Goal: Information Seeking & Learning: Compare options

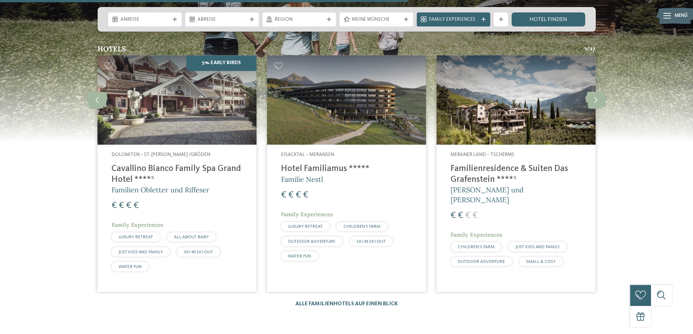
scroll to position [1896, 0]
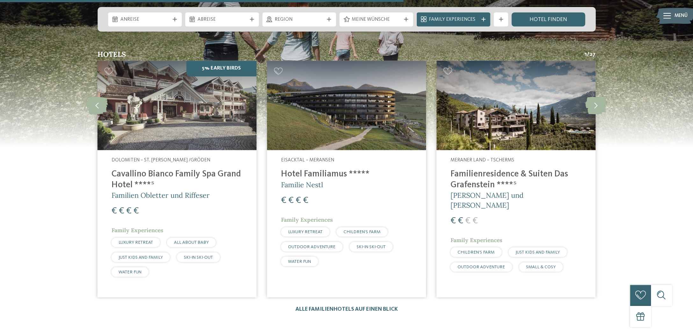
click at [494, 169] on h4 "Familienresidence & Suiten Das Grafenstein ****ˢ" at bounding box center [515, 179] width 131 height 21
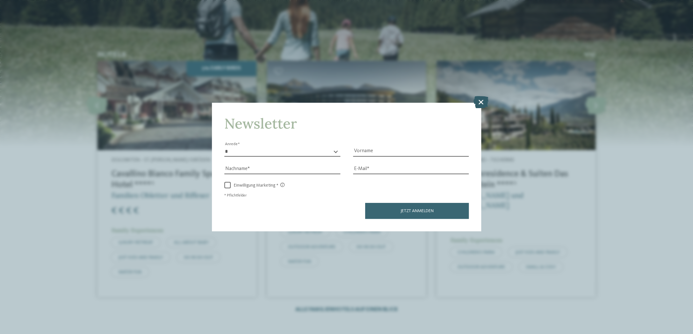
click at [481, 103] on icon at bounding box center [480, 102] width 15 height 12
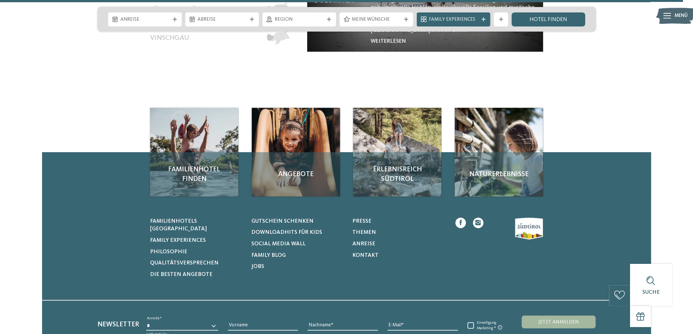
scroll to position [3227, 0]
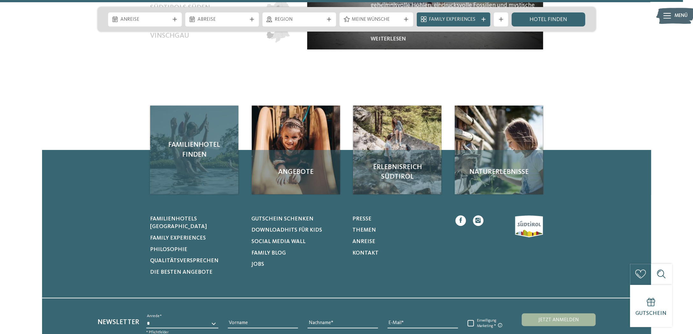
click at [201, 140] on span "Familienhotel finden" at bounding box center [194, 150] width 74 height 20
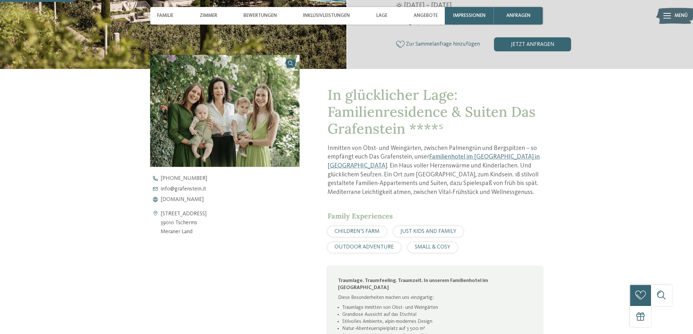
scroll to position [240, 0]
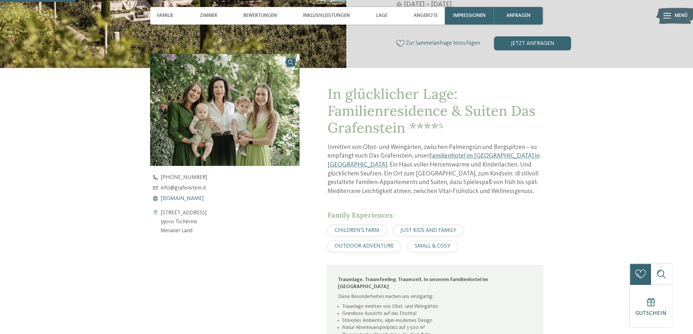
click at [187, 196] on span "www.grafenstein.it" at bounding box center [182, 199] width 43 height 6
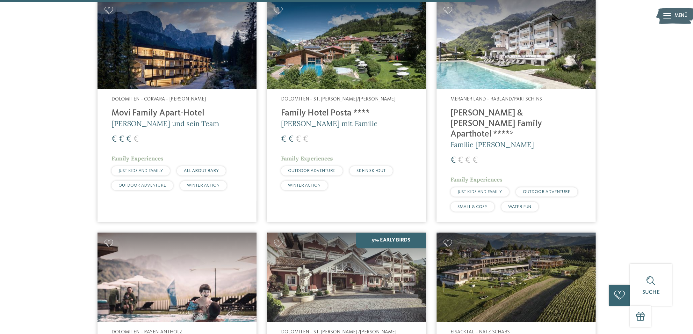
scroll to position [1597, 0]
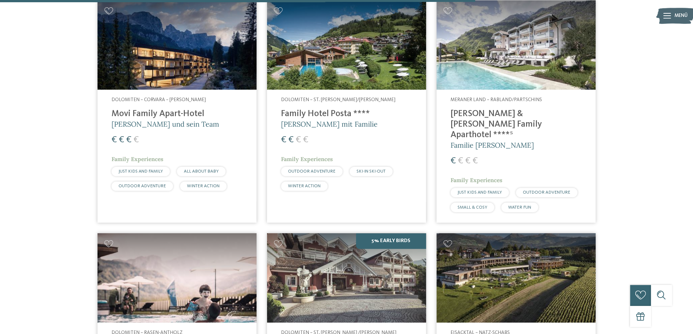
click at [534, 35] on img at bounding box center [515, 45] width 159 height 90
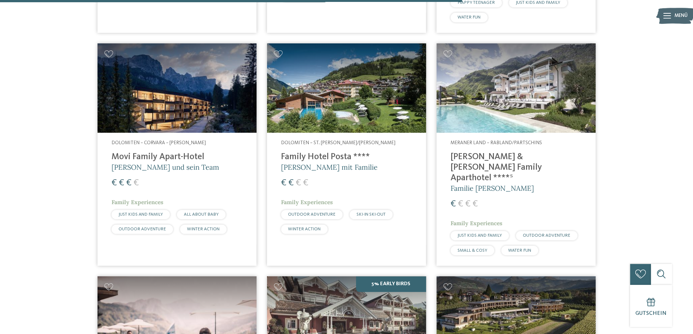
scroll to position [1553, 0]
click at [512, 152] on h4 "[PERSON_NAME] & [PERSON_NAME] Family Aparthotel ****ˢ" at bounding box center [515, 168] width 131 height 32
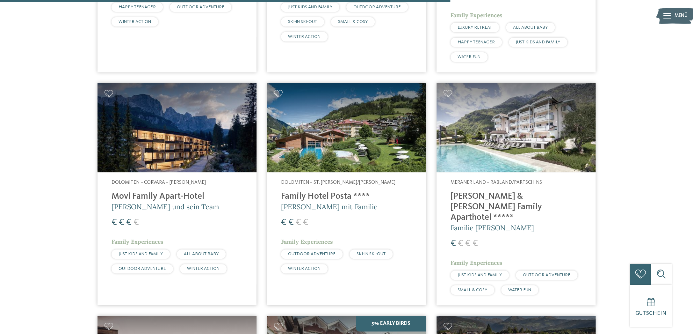
scroll to position [1513, 0]
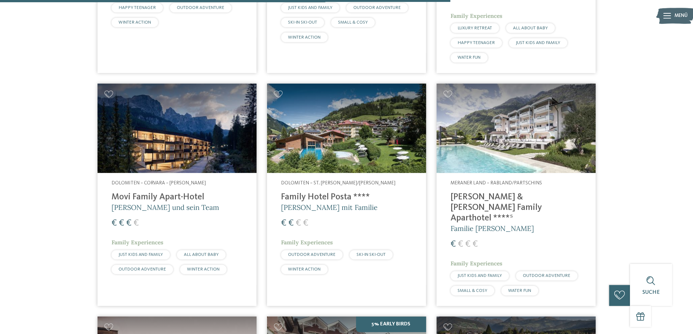
click at [348, 139] on img at bounding box center [346, 128] width 159 height 90
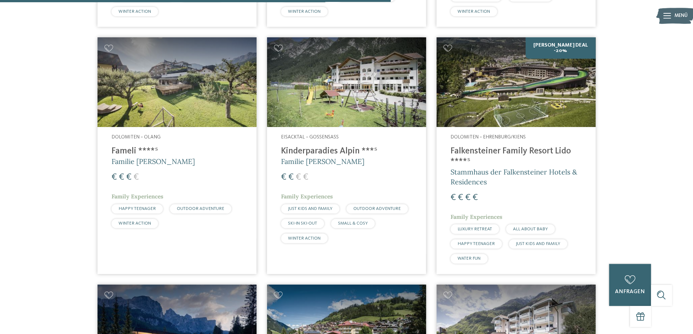
scroll to position [1313, 0]
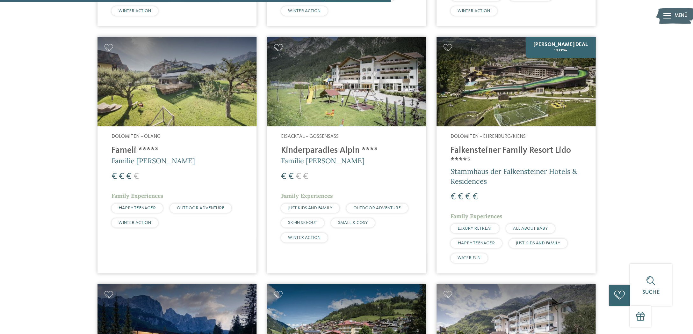
click at [332, 93] on img at bounding box center [346, 82] width 159 height 90
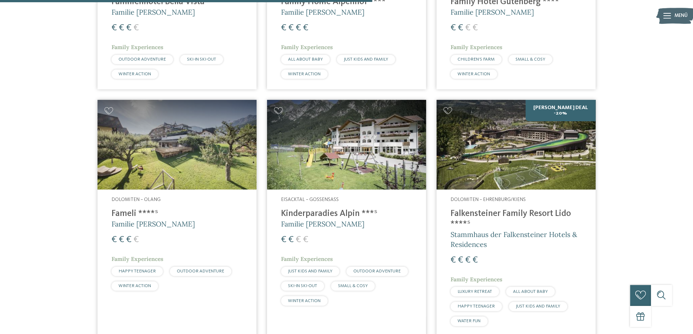
scroll to position [1251, 0]
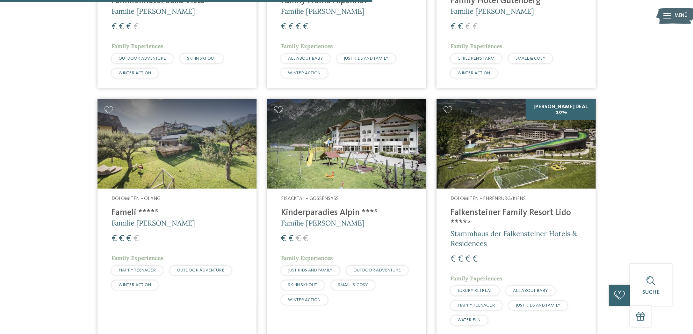
click at [159, 161] on img at bounding box center [176, 144] width 159 height 90
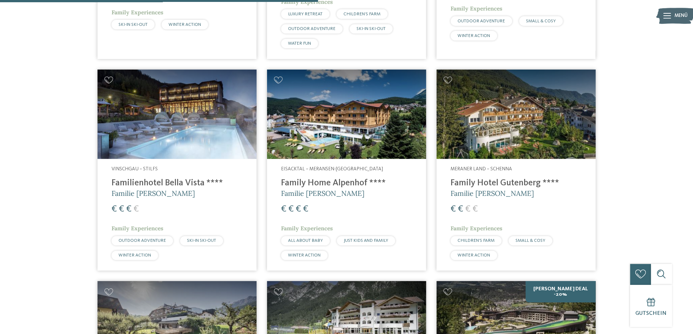
scroll to position [1070, 0]
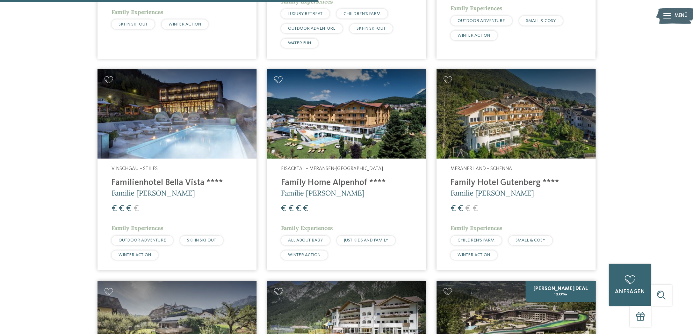
click at [499, 123] on img at bounding box center [515, 114] width 159 height 90
click at [352, 117] on img at bounding box center [346, 114] width 159 height 90
click at [192, 131] on img at bounding box center [176, 114] width 159 height 90
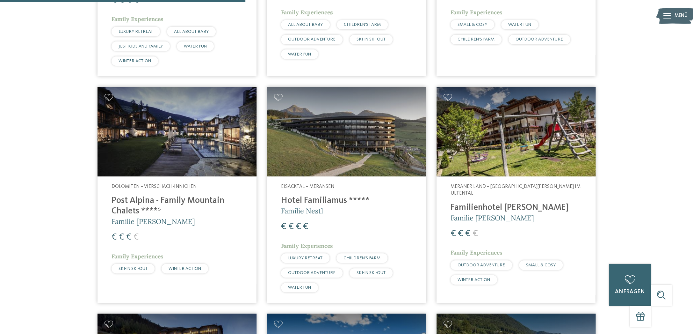
scroll to position [824, 0]
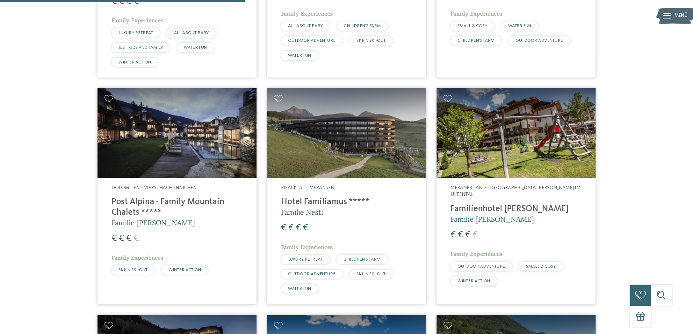
click at [520, 145] on img at bounding box center [515, 133] width 159 height 90
click at [384, 138] on img at bounding box center [346, 133] width 159 height 90
click at [189, 132] on img at bounding box center [176, 133] width 159 height 90
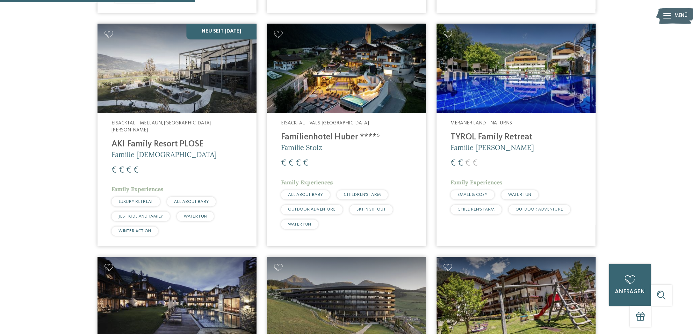
scroll to position [656, 0]
click at [478, 100] on img at bounding box center [515, 69] width 159 height 90
click at [511, 100] on img at bounding box center [515, 69] width 159 height 90
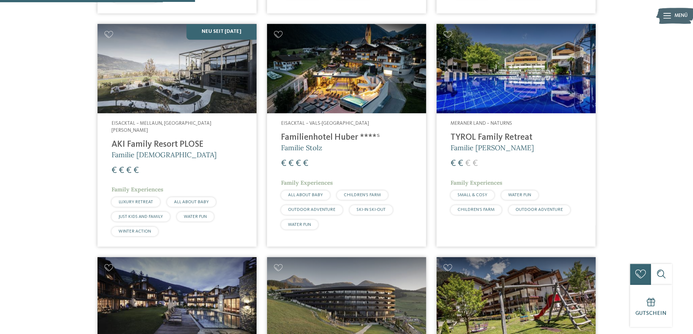
click at [186, 92] on img at bounding box center [176, 69] width 159 height 90
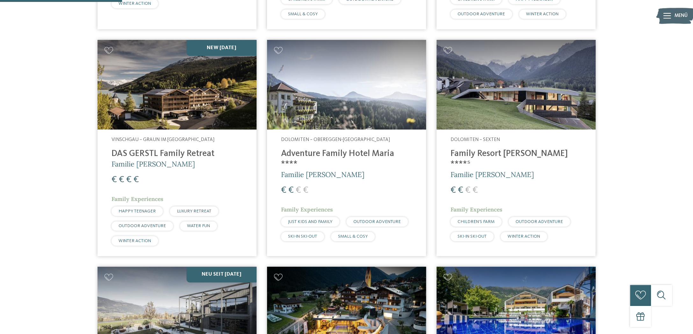
scroll to position [410, 0]
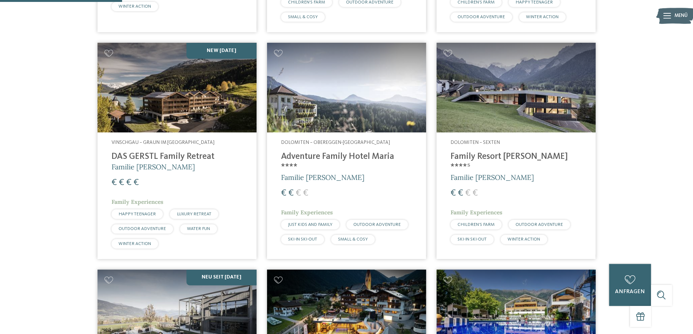
click at [503, 91] on img at bounding box center [515, 88] width 159 height 90
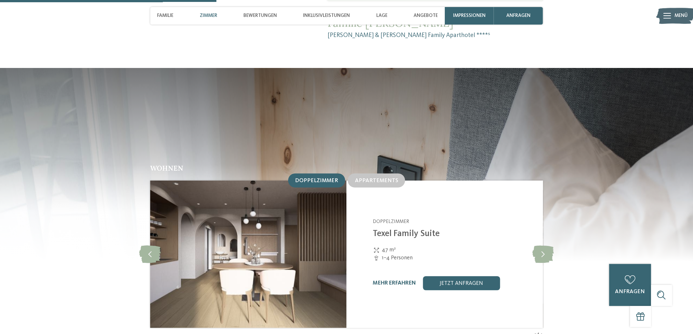
scroll to position [736, 0]
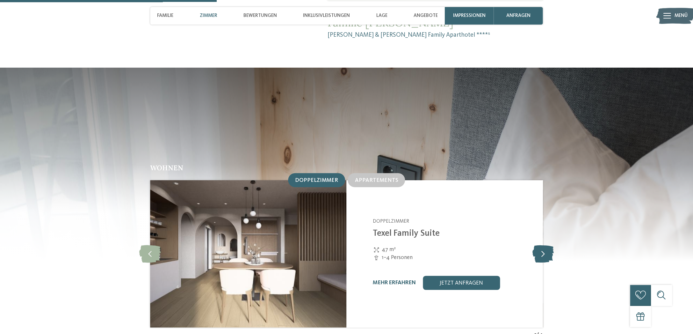
click at [544, 245] on icon at bounding box center [542, 254] width 21 height 18
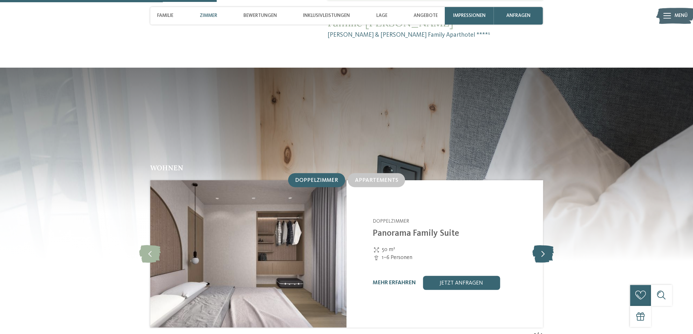
click at [544, 245] on icon at bounding box center [542, 254] width 21 height 18
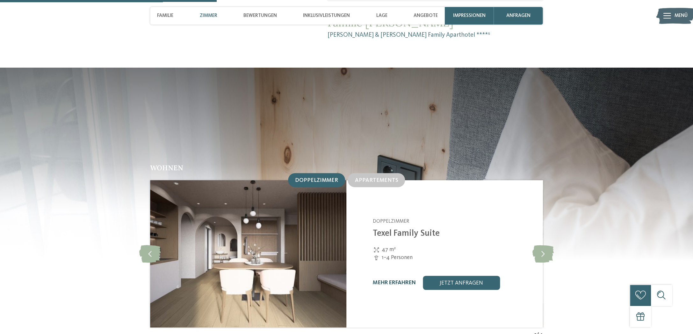
click at [405, 280] on link "mehr erfahren" at bounding box center [394, 282] width 43 height 5
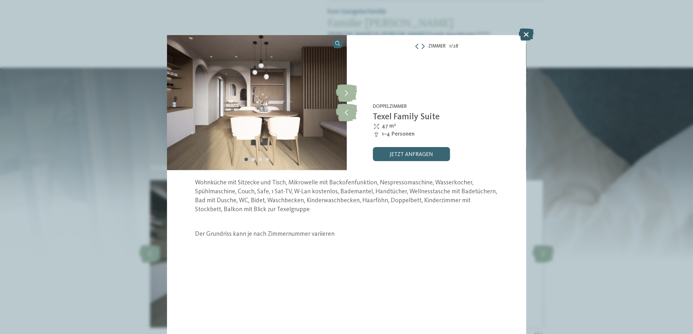
click at [523, 33] on icon at bounding box center [526, 34] width 15 height 12
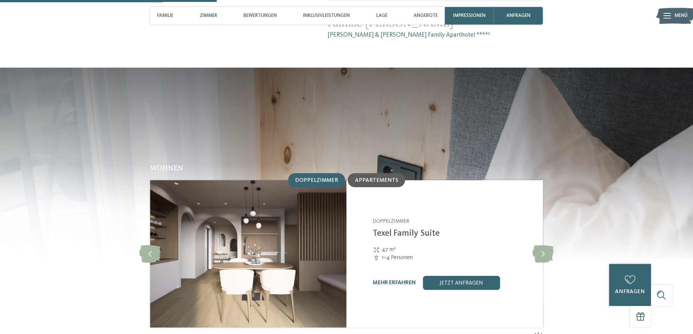
click at [379, 177] on span "Appartements" at bounding box center [376, 179] width 43 height 5
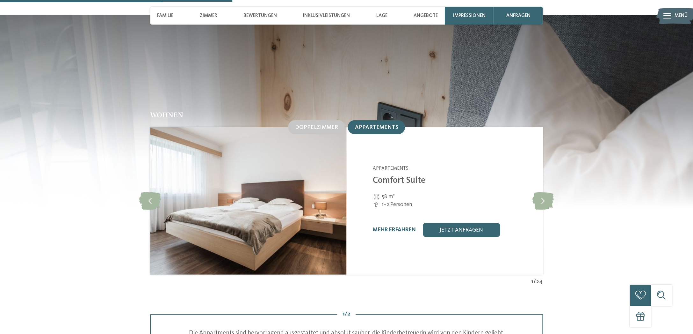
scroll to position [788, 0]
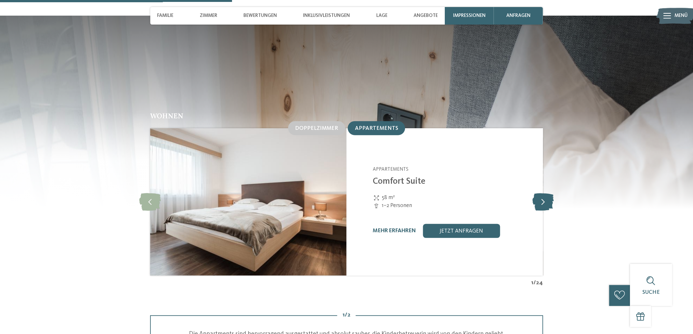
click at [544, 193] on icon at bounding box center [542, 202] width 21 height 18
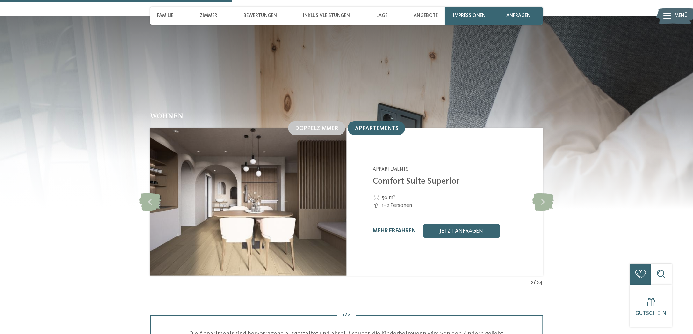
click at [404, 228] on link "mehr erfahren" at bounding box center [394, 230] width 43 height 5
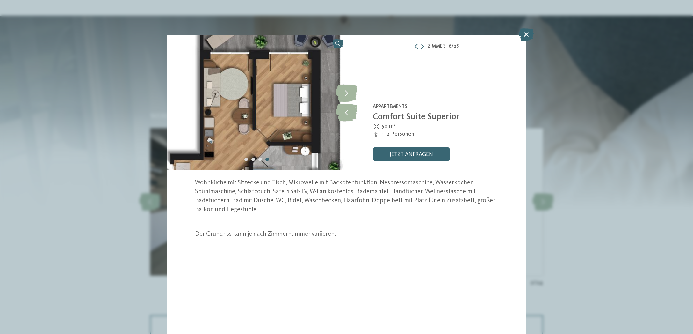
click at [229, 157] on img at bounding box center [257, 102] width 180 height 135
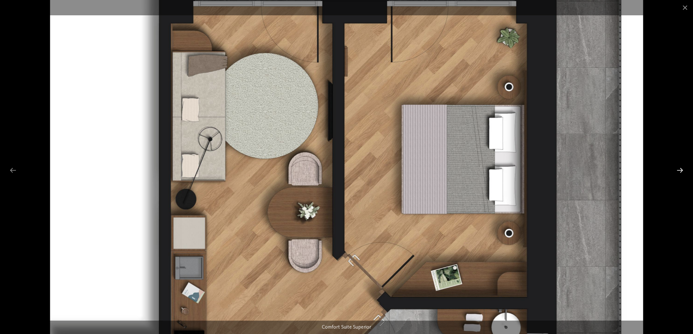
click at [680, 170] on div at bounding box center [679, 170] width 13 height 12
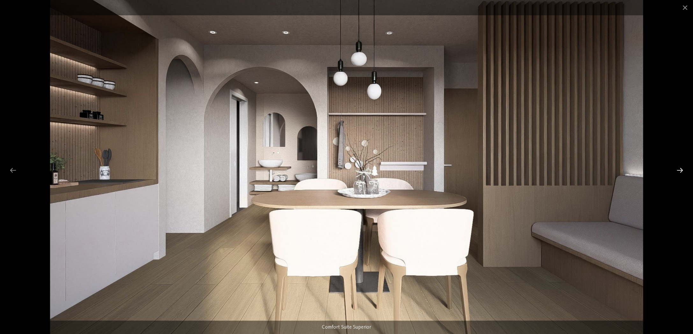
click at [680, 170] on div at bounding box center [679, 170] width 13 height 12
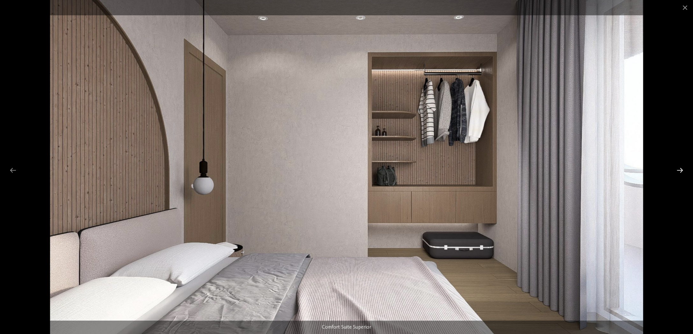
click at [680, 170] on div at bounding box center [679, 170] width 13 height 12
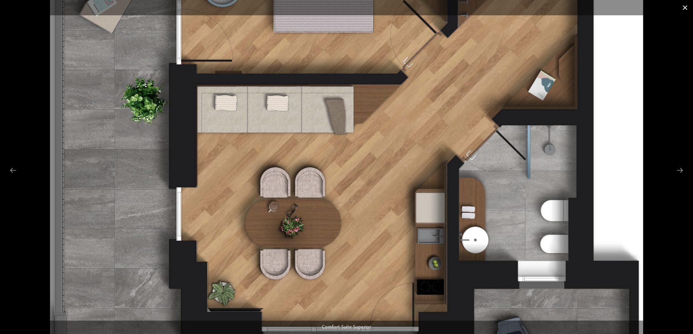
click at [682, 8] on span at bounding box center [685, 7] width 16 height 15
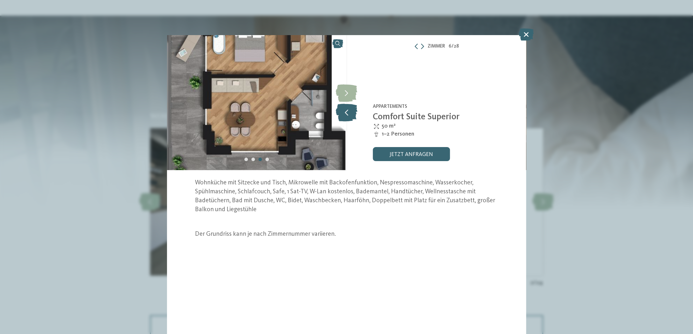
click at [348, 111] on icon at bounding box center [347, 112] width 22 height 18
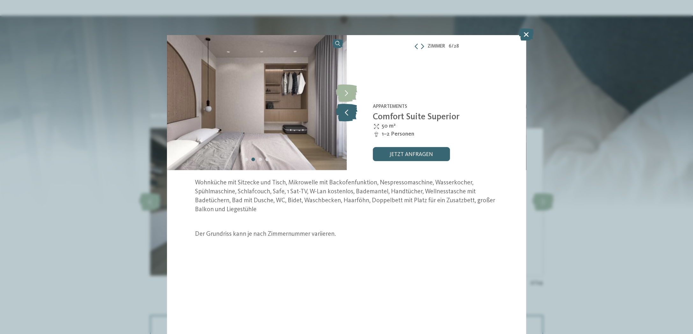
click at [347, 111] on icon at bounding box center [347, 112] width 22 height 18
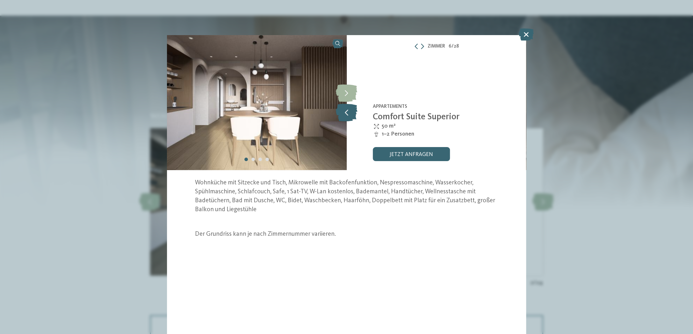
click at [347, 111] on icon at bounding box center [347, 112] width 22 height 18
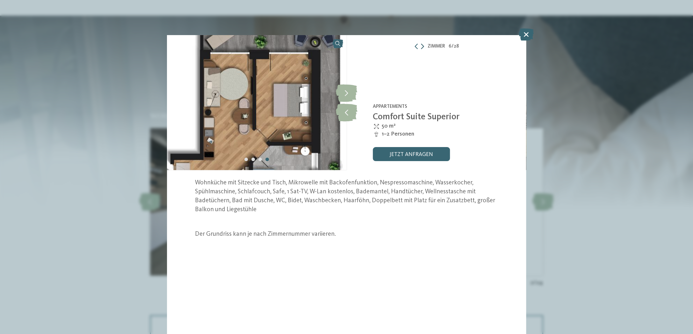
click at [422, 46] on icon at bounding box center [422, 47] width 3 height 6
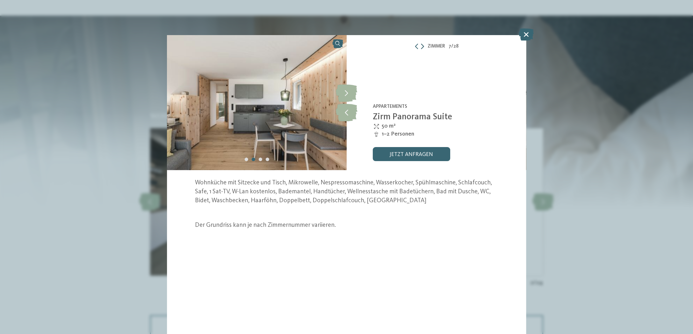
click at [422, 46] on icon at bounding box center [422, 47] width 3 height 6
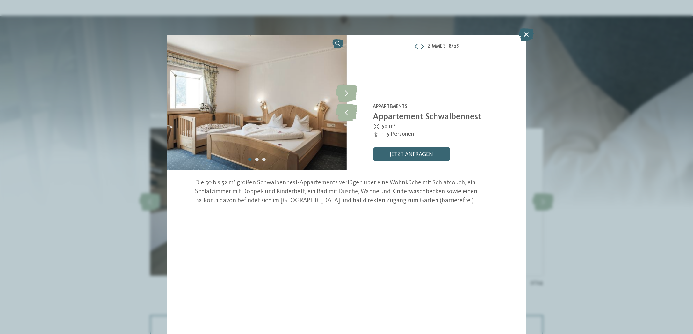
click at [422, 46] on icon at bounding box center [422, 47] width 3 height 6
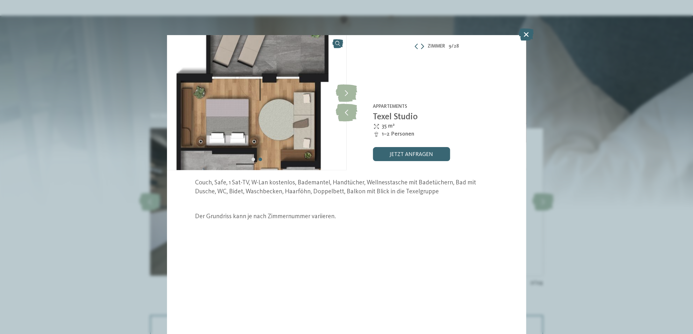
click at [422, 46] on icon at bounding box center [422, 47] width 3 height 6
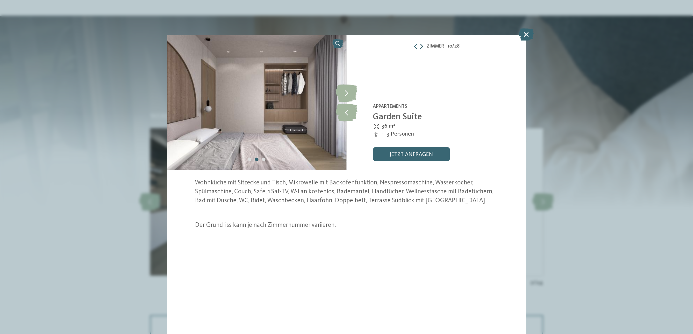
click at [422, 46] on icon at bounding box center [421, 47] width 3 height 6
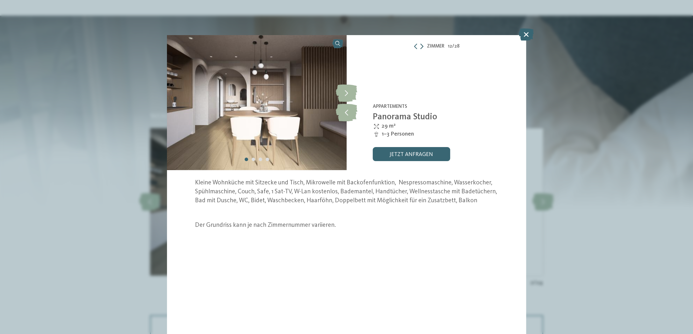
click at [422, 46] on icon at bounding box center [421, 47] width 3 height 6
click at [417, 155] on link "jetzt anfragen" at bounding box center [411, 154] width 77 height 14
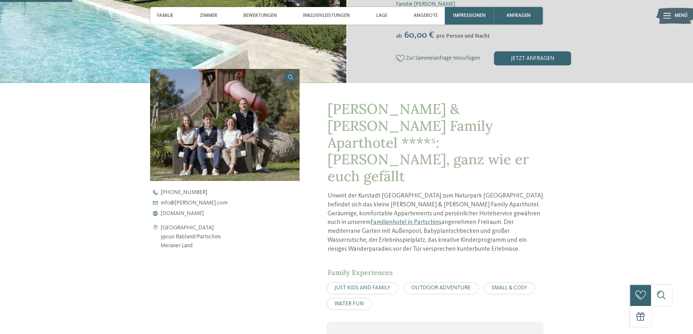
scroll to position [218, 0]
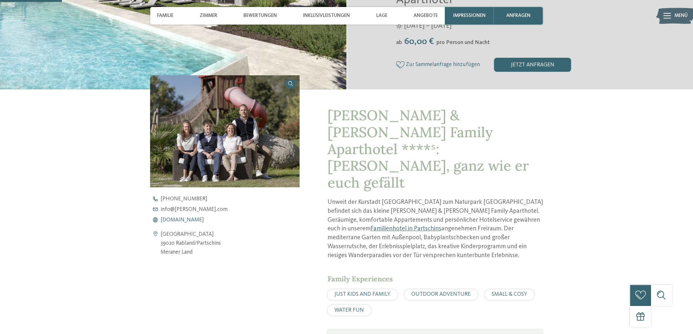
click at [179, 217] on span "www.heidi-edith.com" at bounding box center [182, 220] width 43 height 6
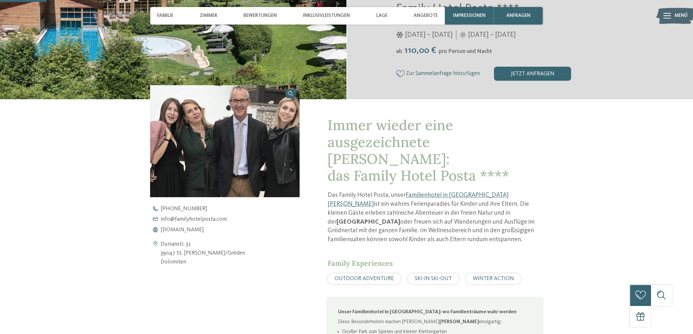
scroll to position [197, 0]
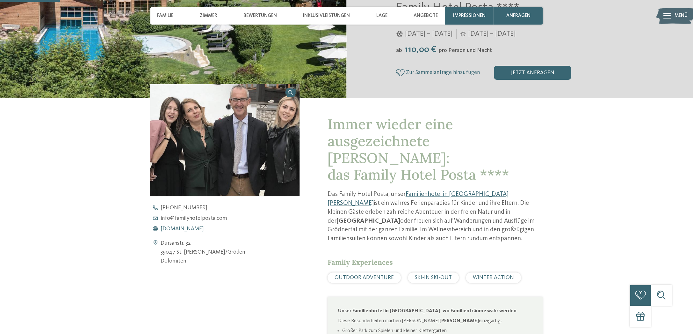
click at [199, 228] on span "www.familyhotelposta.com" at bounding box center [182, 229] width 43 height 6
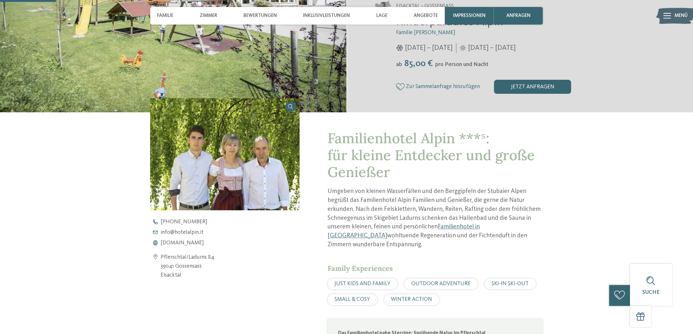
scroll to position [183, 0]
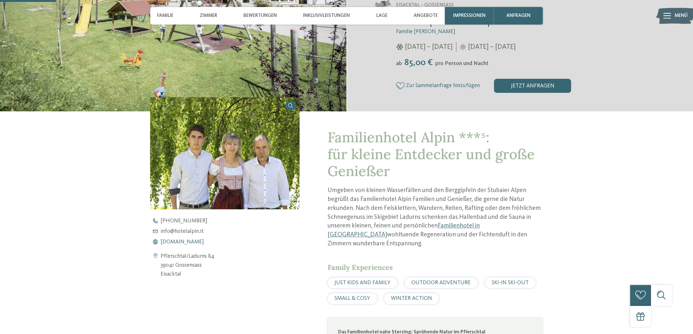
click at [183, 241] on span "www.hotelalpin.it" at bounding box center [182, 242] width 43 height 6
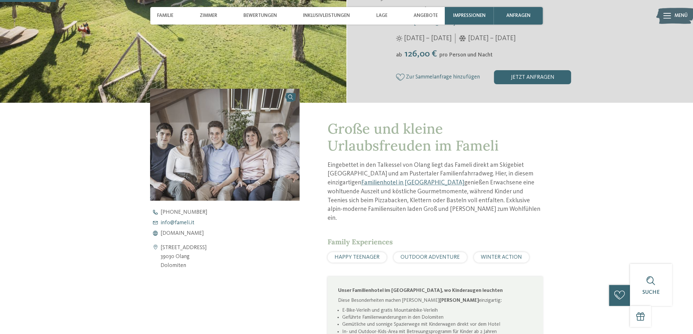
scroll to position [192, 0]
click at [182, 233] on span "www.fameli.it" at bounding box center [182, 233] width 43 height 6
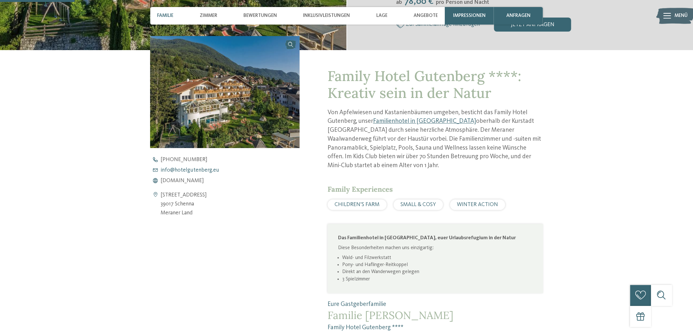
scroll to position [247, 0]
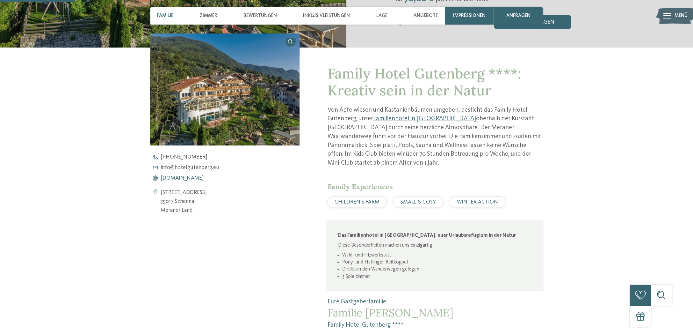
click at [191, 178] on span "www.hotelgutenberg.eu" at bounding box center [182, 178] width 43 height 6
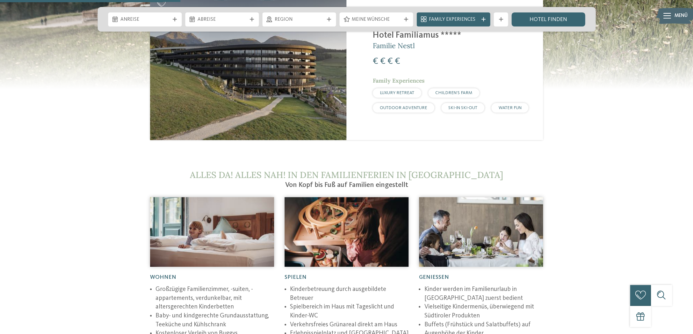
scroll to position [839, 0]
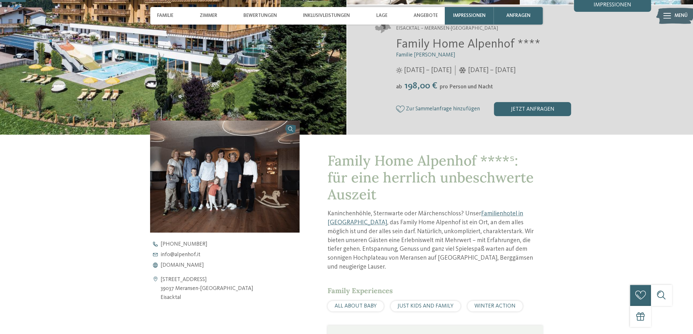
scroll to position [161, 0]
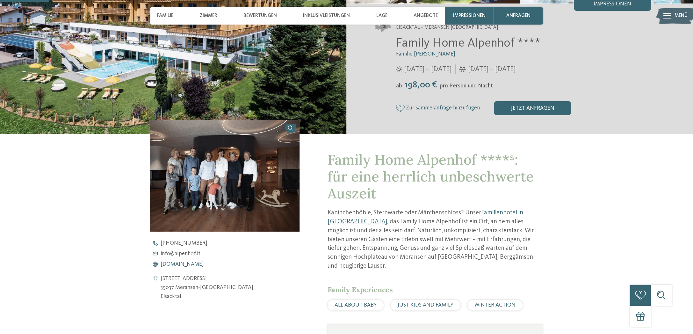
click at [188, 264] on span "www.alpenhof.it" at bounding box center [182, 264] width 43 height 6
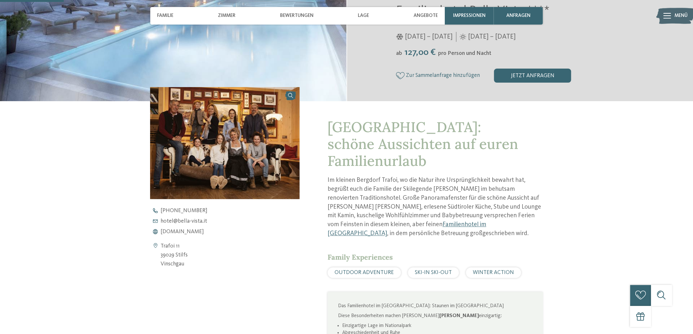
scroll to position [193, 0]
click at [176, 231] on span "[DOMAIN_NAME]" at bounding box center [182, 232] width 43 height 6
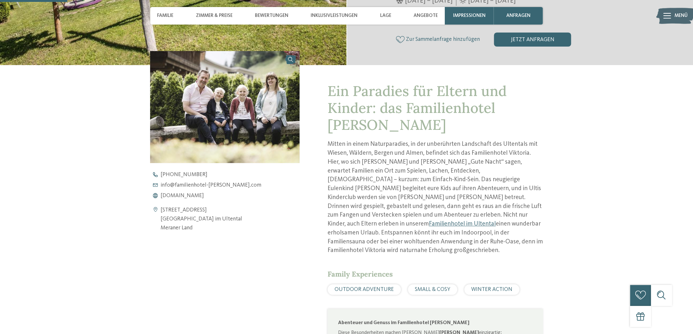
scroll to position [232, 0]
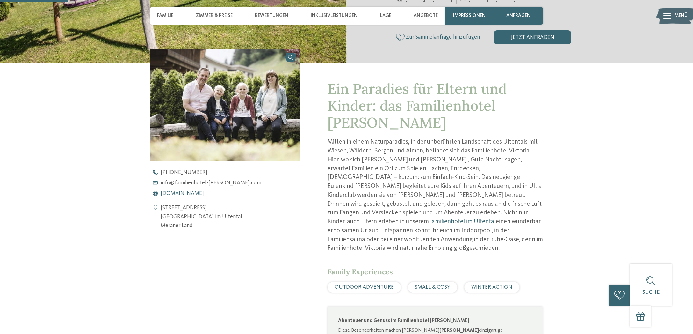
click at [204, 193] on span "[DOMAIN_NAME]" at bounding box center [182, 193] width 43 height 6
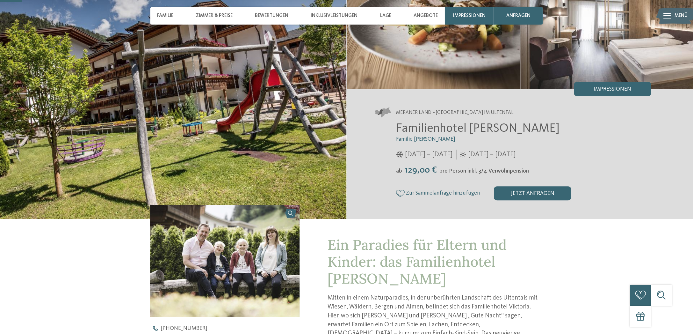
scroll to position [76, 0]
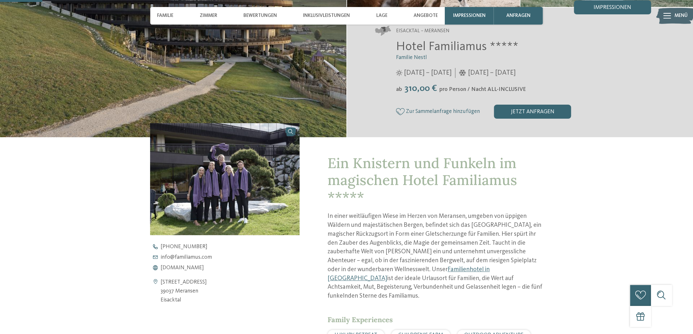
scroll to position [162, 0]
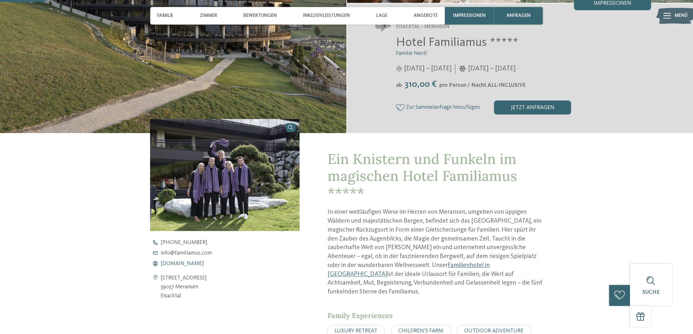
click at [192, 263] on span "[DOMAIN_NAME]" at bounding box center [182, 264] width 43 height 6
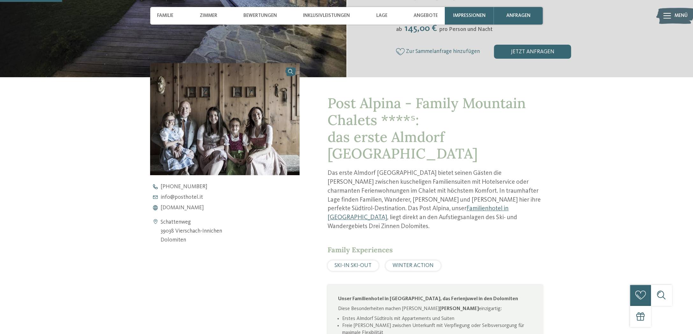
scroll to position [219, 0]
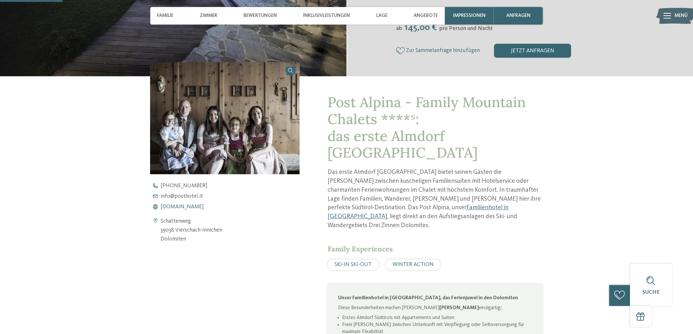
click at [183, 207] on span "www.postalpina.it" at bounding box center [182, 207] width 43 height 6
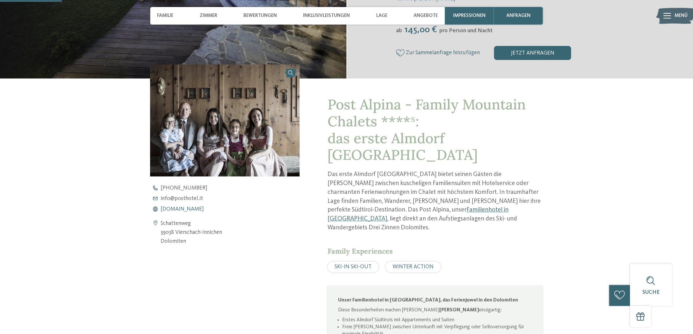
click at [188, 207] on span "www.postalpina.it" at bounding box center [182, 209] width 43 height 6
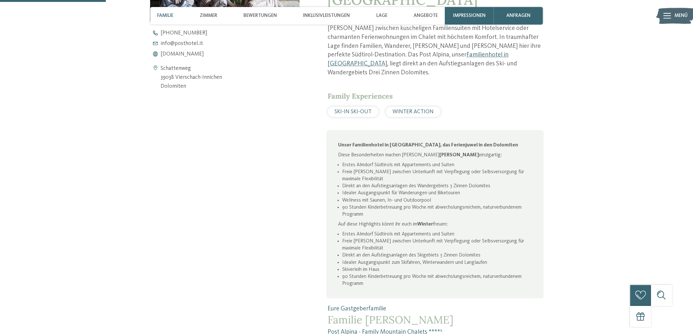
scroll to position [370, 0]
click at [181, 53] on span "www.postalpina.it" at bounding box center [182, 55] width 43 height 6
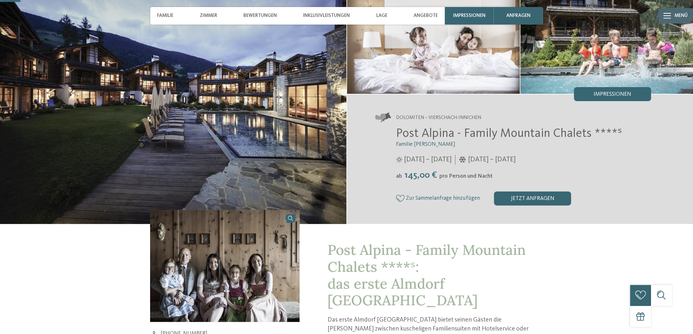
scroll to position [0, 0]
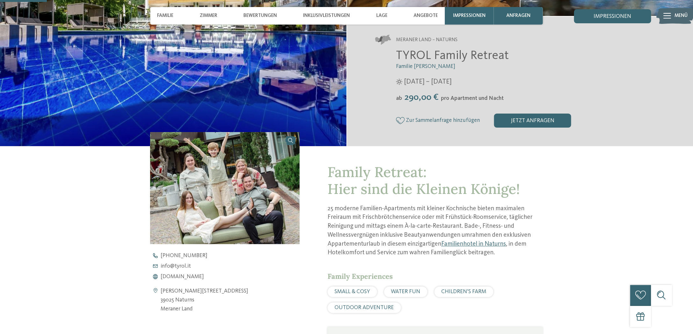
scroll to position [210, 0]
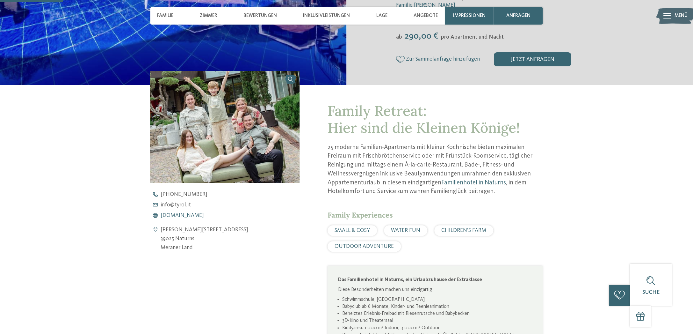
click at [177, 216] on span "[DOMAIN_NAME]" at bounding box center [182, 215] width 43 height 6
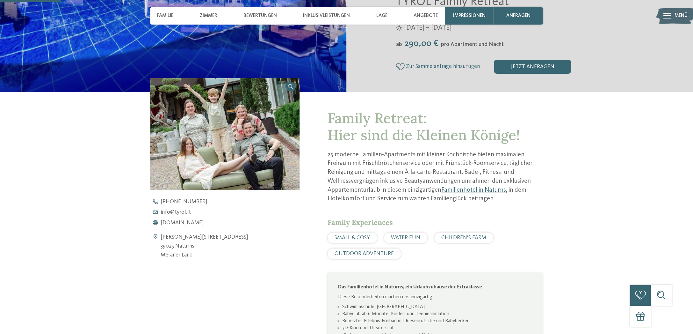
scroll to position [204, 0]
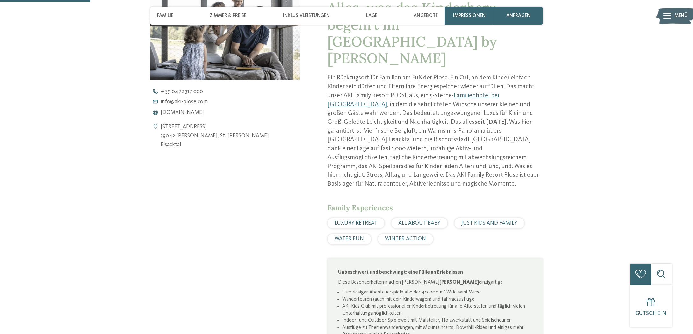
scroll to position [313, 0]
click at [188, 113] on span "[DOMAIN_NAME]" at bounding box center [182, 112] width 43 height 6
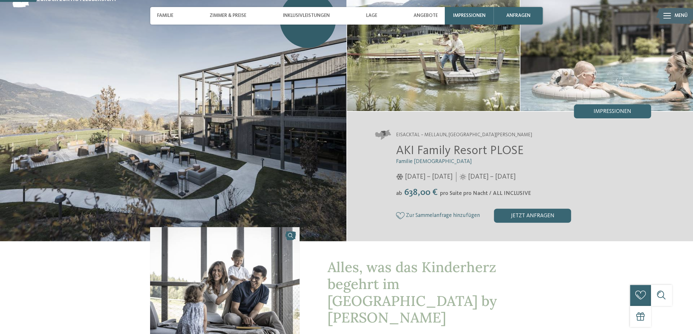
scroll to position [23, 0]
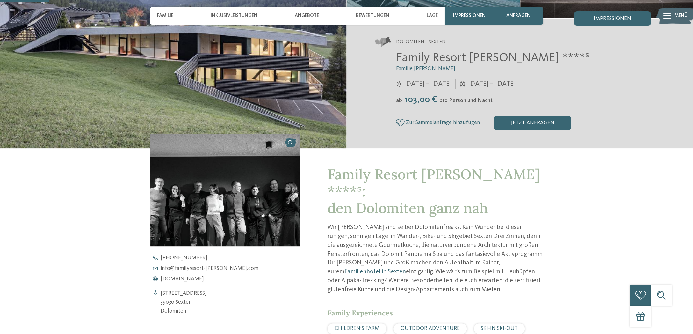
scroll to position [147, 0]
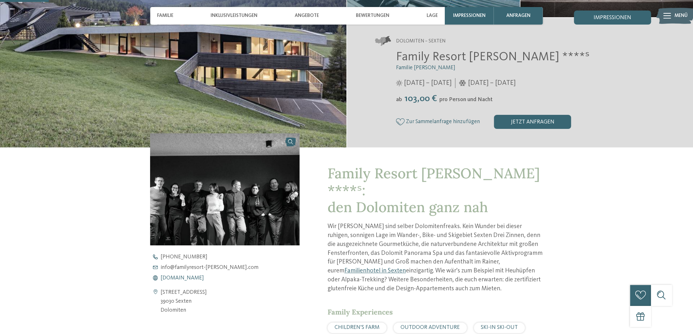
click at [193, 278] on span "[DOMAIN_NAME]" at bounding box center [182, 278] width 43 height 6
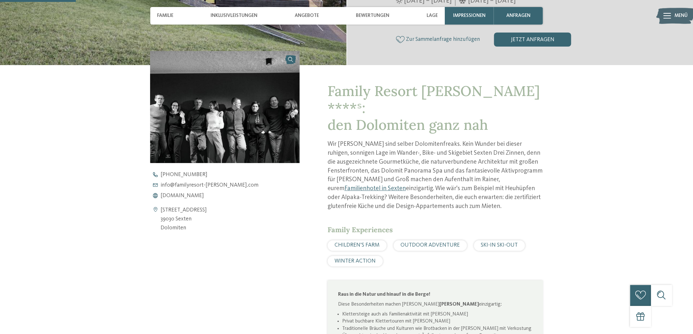
scroll to position [231, 0]
